Goal: Complete application form

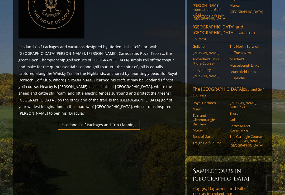
scroll to position [278, 0]
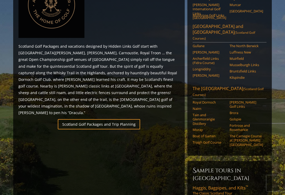
click at [78, 120] on link "Scotland Golf Packages and Trip Planning" at bounding box center [99, 125] width 82 height 10
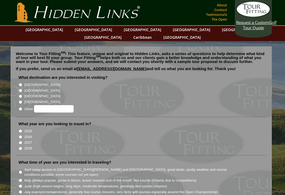
click at [22, 89] on input "[GEOGRAPHIC_DATA]" at bounding box center [20, 90] width 3 height 3
radio input "true"
click at [19, 135] on input "2026" at bounding box center [20, 136] width 3 height 3
radio input "true"
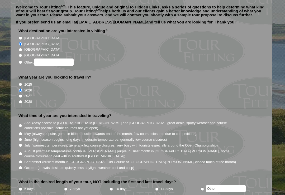
scroll to position [50, 0]
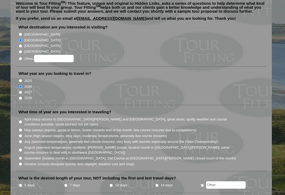
click at [20, 149] on input "August (warmest temperatures continue, heather bright purple, busiest month in …" at bounding box center [20, 150] width 3 height 3
radio input "true"
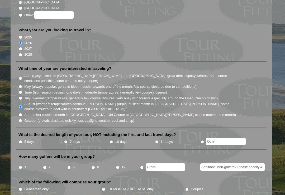
scroll to position [96, 0]
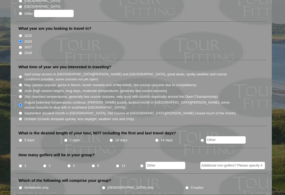
click at [68, 164] on input "4" at bounding box center [68, 165] width 3 height 3
radio input "true"
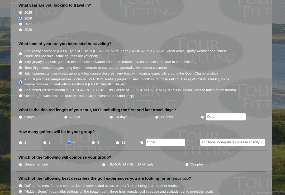
scroll to position [119, 0]
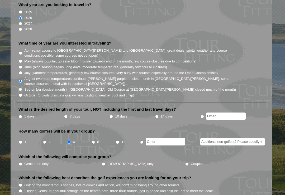
click at [19, 161] on li "Gentlemen only" at bounding box center [59, 164] width 83 height 6
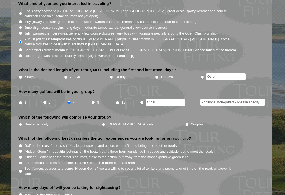
scroll to position [159, 0]
click at [19, 162] on input "Both famous courses and some "Hidden Gems" in a more compact area" at bounding box center [20, 163] width 3 height 3
radio input "true"
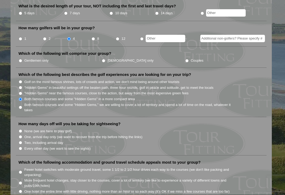
scroll to position [223, 0]
click at [20, 130] on input "None (we are here to play golf)" at bounding box center [20, 131] width 3 height 3
radio input "true"
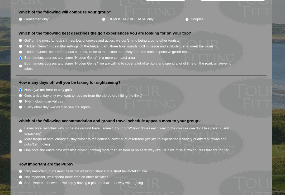
scroll to position [264, 0]
click at [22, 129] on input "Fewer hotel switches with moderate ground travel, some 1 1/2 to 2 1/2 hour driv…" at bounding box center [20, 130] width 3 height 3
radio input "true"
click at [20, 181] on input "Somewhere in between, we enjoy having a pint but that's not why we're going" at bounding box center [20, 182] width 3 height 3
radio input "true"
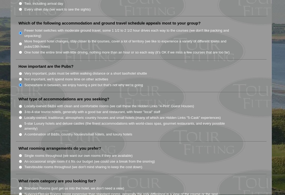
scroll to position [363, 0]
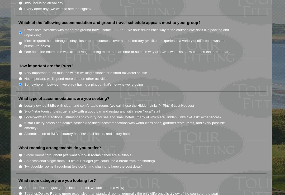
click at [16, 145] on li "What rooming arrangements do you prefer? Single rooms throughout (we want our o…" at bounding box center [141, 159] width 251 height 29
click at [19, 152] on li "Single rooms throughout (we want our own rooms if they are available)" at bounding box center [143, 155] width 250 height 6
click at [19, 154] on input "Single rooms throughout (we want our own rooms if they are available)" at bounding box center [20, 155] width 3 height 3
radio input "true"
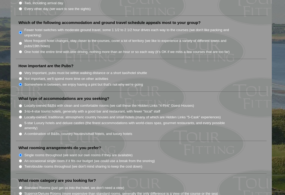
click at [19, 186] on input "Standard Rooms (just get us into the hotel, we don't need a view)" at bounding box center [20, 187] width 3 height 3
radio input "true"
click at [20, 104] on input "Locally-owned B&Bs with clean and comfortable rooms (we call these the Hidden L…" at bounding box center [20, 105] width 3 height 3
radio input "true"
click at [18, 97] on li "What type of accommodations are you seeking? Locally-owned B&Bs with clean and …" at bounding box center [141, 118] width 251 height 45
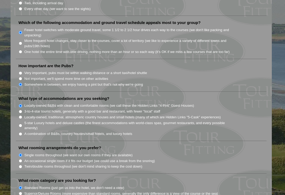
click at [19, 110] on input "3-to-4-star tourist hotels, generally with a good bar and restaurant, with fewe…" at bounding box center [20, 111] width 3 height 3
radio input "true"
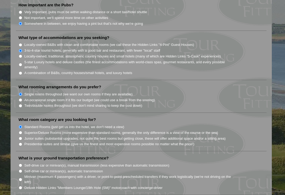
scroll to position [428, 0]
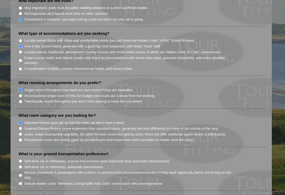
click at [13, 143] on div "Welcome to Tour Fitting SM ! This feature, unique and original to Hidden Links,…" at bounding box center [141, 3] width 261 height 769
click at [19, 160] on input "Self-drive car or minivan(s), manual transmission (less expensive than automati…" at bounding box center [20, 161] width 3 height 3
radio input "true"
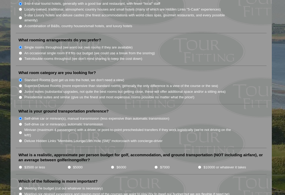
scroll to position [477, 0]
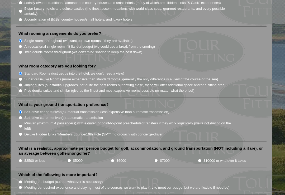
click at [19, 186] on input "Meeting our desired experience and playing most of the courses we want to play …" at bounding box center [20, 187] width 3 height 3
radio input "true"
click at [68, 159] on input "$5000" at bounding box center [69, 160] width 3 height 3
radio input "true"
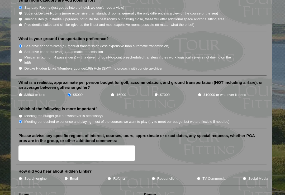
scroll to position [544, 0]
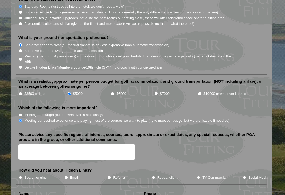
click at [21, 176] on input "Search engine" at bounding box center [20, 177] width 3 height 3
radio input "true"
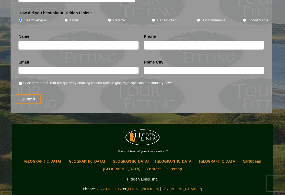
scroll to position [703, 0]
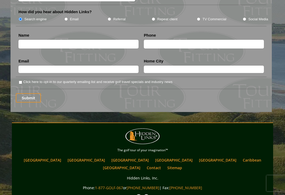
click at [27, 40] on input "text" at bounding box center [78, 44] width 120 height 9
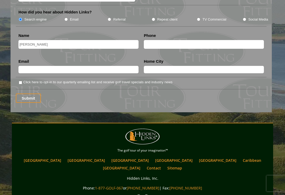
click at [161, 40] on input "text" at bounding box center [204, 44] width 120 height 9
click at [47, 40] on input "Charles" at bounding box center [78, 44] width 120 height 9
type input "Charles Heiser"
click at [162, 40] on input "text" at bounding box center [204, 44] width 120 height 9
type input "7043054495"
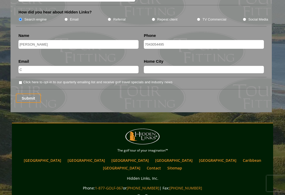
type input "Cd"
type input "Cdheiser@carolina.rr.com"
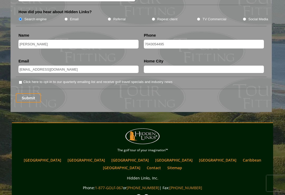
click at [160, 66] on input "text" at bounding box center [204, 69] width 120 height 7
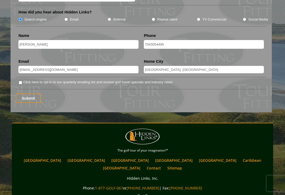
type input "Charlotte, NC"
click at [28, 94] on input "Submit" at bounding box center [28, 98] width 25 height 9
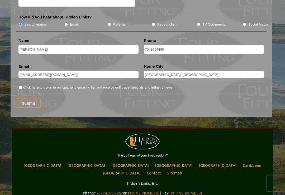
click at [26, 99] on input "Submit" at bounding box center [28, 103] width 25 height 9
click at [19, 86] on input "Click here to opt-in to our quarterly emailing list and receive golf travel spe…" at bounding box center [20, 87] width 3 height 3
checkbox input "true"
click at [25, 99] on input "Submit" at bounding box center [28, 103] width 25 height 9
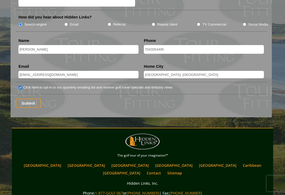
click at [23, 99] on input "Submit" at bounding box center [28, 103] width 25 height 9
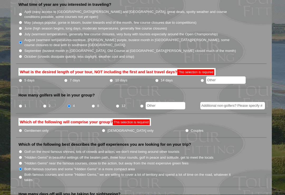
scroll to position [158, 0]
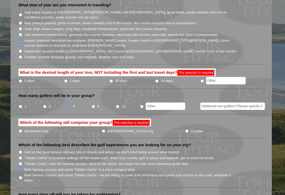
click at [67, 79] on input "7 days" at bounding box center [65, 80] width 3 height 3
radio input "true"
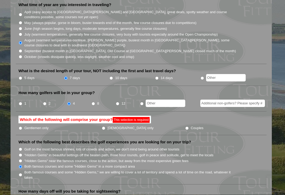
scroll to position [157, 0]
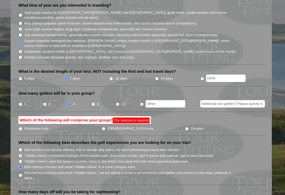
click at [19, 127] on input "Gentlemen only" at bounding box center [20, 128] width 3 height 3
radio input "true"
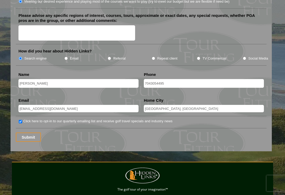
scroll to position [664, 0]
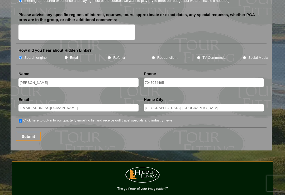
click at [25, 132] on input "Submit" at bounding box center [28, 136] width 25 height 9
